Goal: Information Seeking & Learning: Learn about a topic

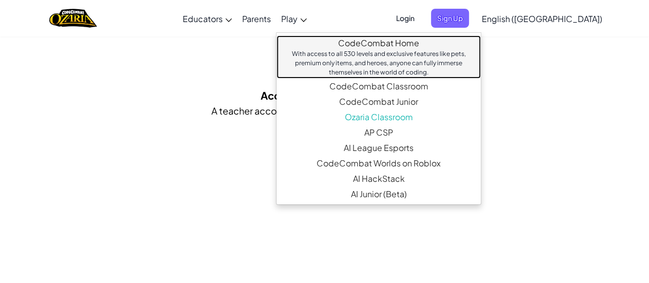
click at [327, 53] on div "With access to all 530 levels and exclusive features like pets, premium only it…" at bounding box center [379, 63] width 184 height 28
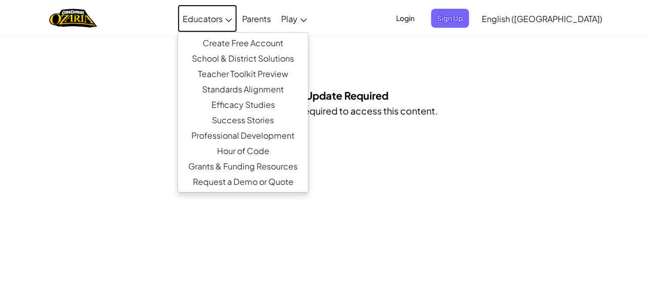
click at [237, 25] on link "Educators" at bounding box center [207, 19] width 60 height 28
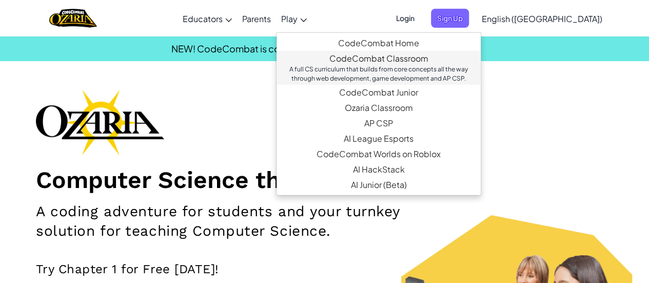
drag, startPoint x: 370, startPoint y: 67, endPoint x: 332, endPoint y: 74, distance: 38.2
click at [332, 74] on div "A full CS curriculum that builds from core concepts all the way through web dev…" at bounding box center [379, 74] width 184 height 18
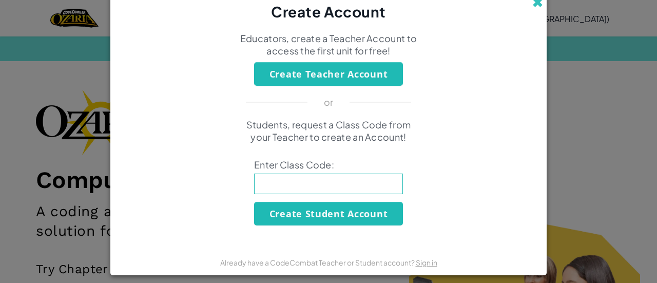
click at [532, 1] on span at bounding box center [537, 2] width 11 height 11
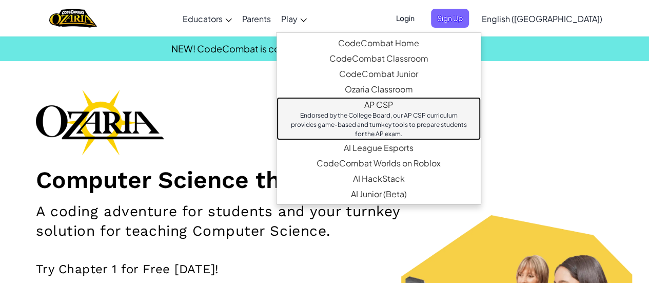
click at [358, 106] on link "AP CSP Endorsed by the College Board, our AP CSP curriculum provides game-based…" at bounding box center [379, 118] width 204 height 43
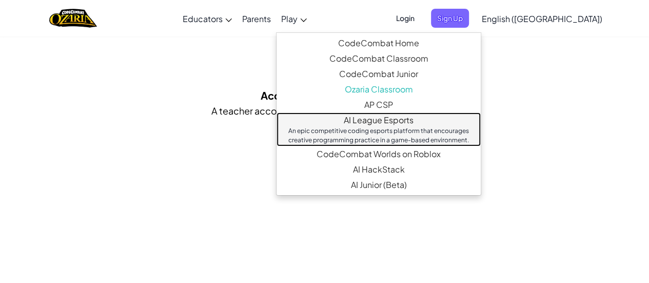
click at [360, 134] on div "An epic competitive coding esports platform that encourages creative programmin…" at bounding box center [379, 135] width 184 height 18
